Goal: Complete application form

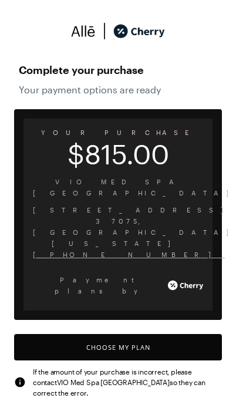
click at [39, 334] on button "Choose My Plan" at bounding box center [118, 347] width 208 height 26
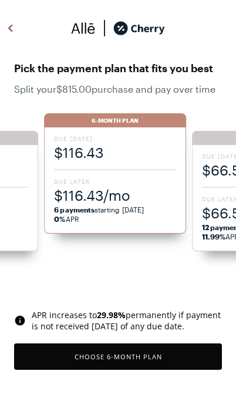
scroll to position [10, 0]
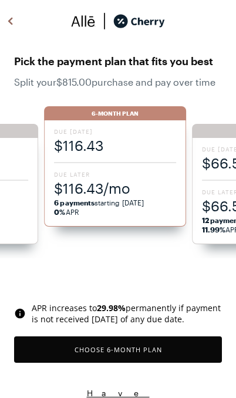
click at [191, 338] on button "Choose 6 -Month Plan" at bounding box center [118, 350] width 208 height 26
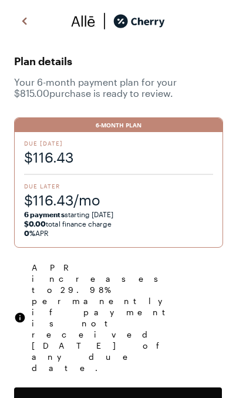
scroll to position [11, 0]
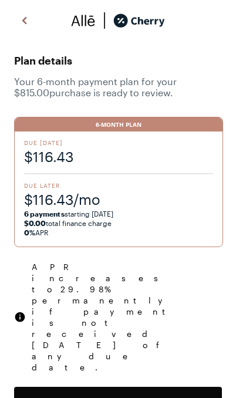
click at [190, 387] on button "Confirm and Continue" at bounding box center [118, 400] width 208 height 26
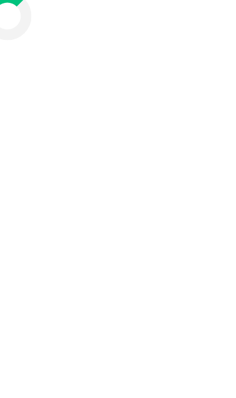
scroll to position [48, 0]
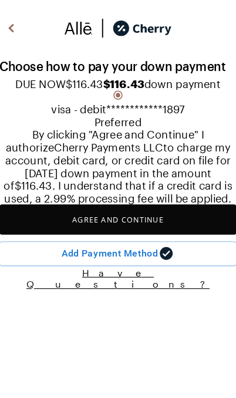
click at [164, 213] on button "Agree and Continue" at bounding box center [118, 199] width 208 height 26
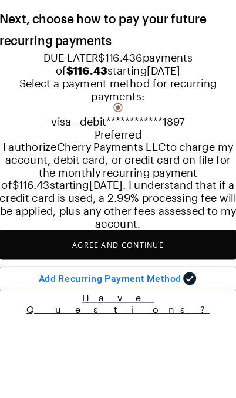
scroll to position [92, 0]
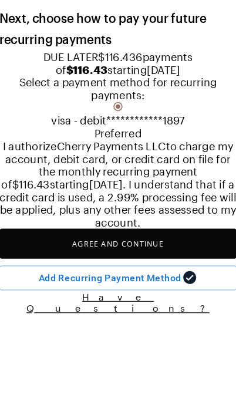
click at [159, 294] on button "Add Recurring Payment Method" at bounding box center [118, 293] width 208 height 22
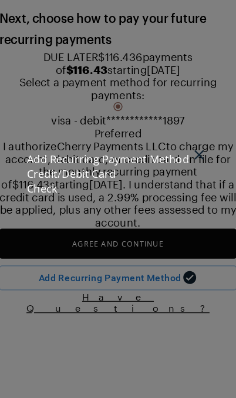
click at [173, 208] on div "Credit/Debit Card" at bounding box center [118, 201] width 160 height 13
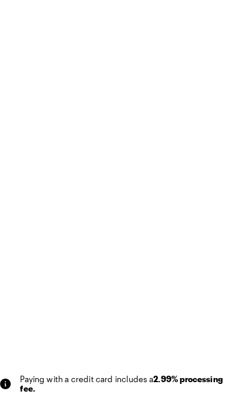
scroll to position [48, 0]
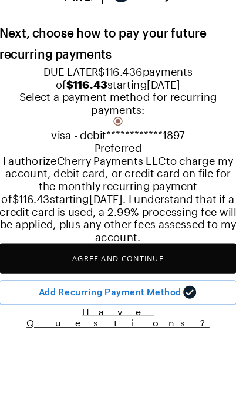
scroll to position [92, 0]
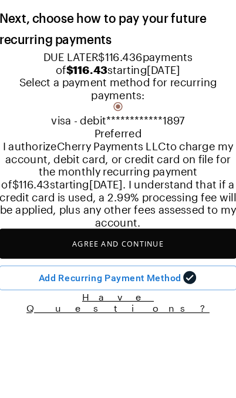
click at [176, 250] on button "Agree and Continue" at bounding box center [118, 263] width 208 height 26
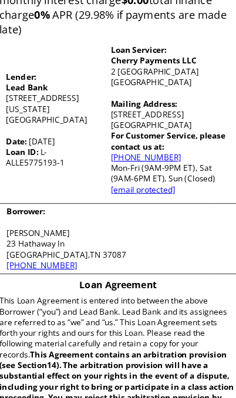
scroll to position [162, 0]
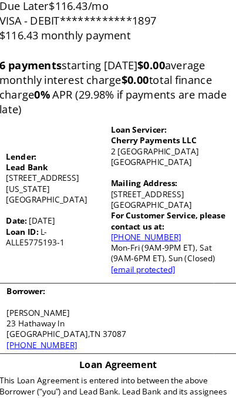
scroll to position [9, 0]
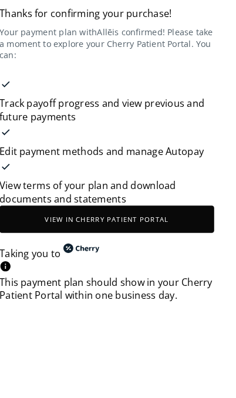
click at [197, 249] on button "View in Cherry patient portal" at bounding box center [118, 262] width 208 height 26
